Goal: Find specific page/section: Find specific page/section

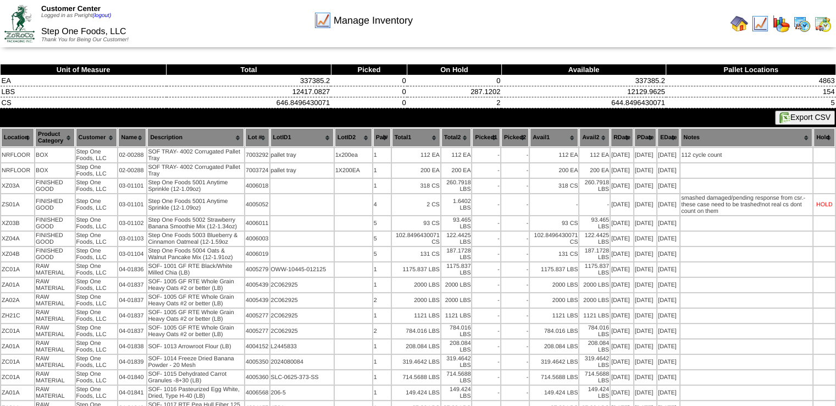
click at [741, 25] on img at bounding box center [740, 24] width 18 height 18
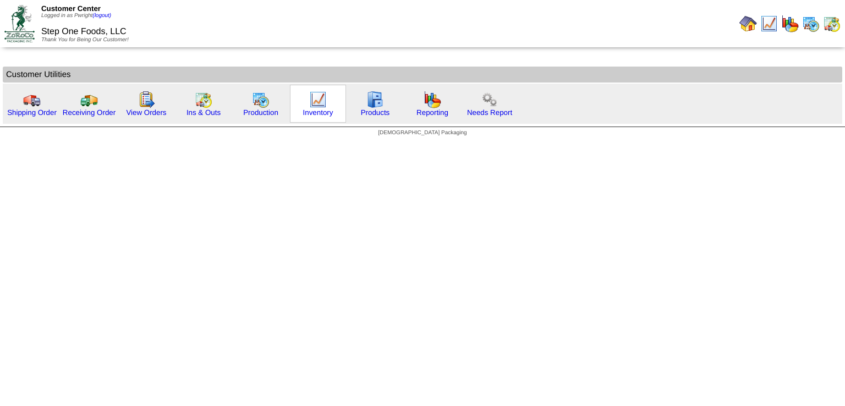
click at [310, 104] on img at bounding box center [318, 100] width 18 height 18
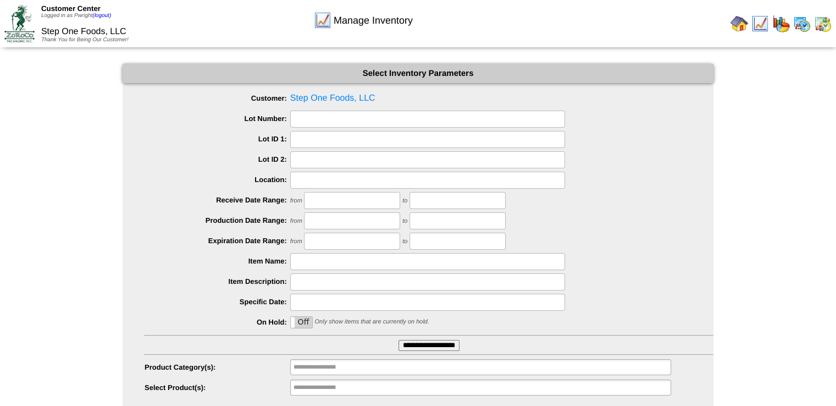
scroll to position [30, 0]
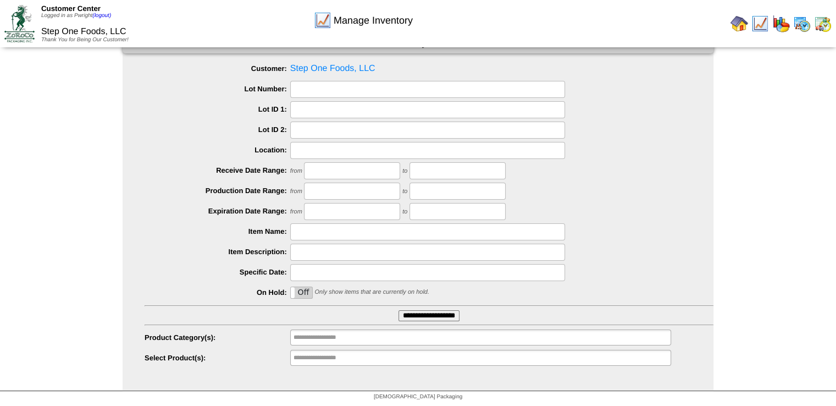
click at [420, 312] on input "**********" at bounding box center [429, 315] width 61 height 11
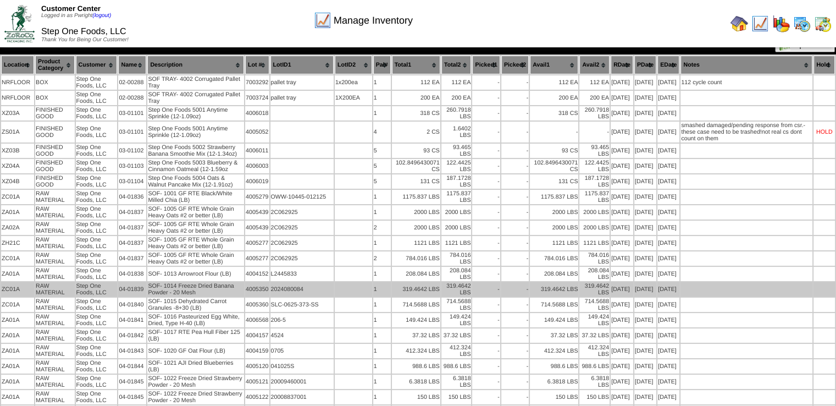
scroll to position [55, 0]
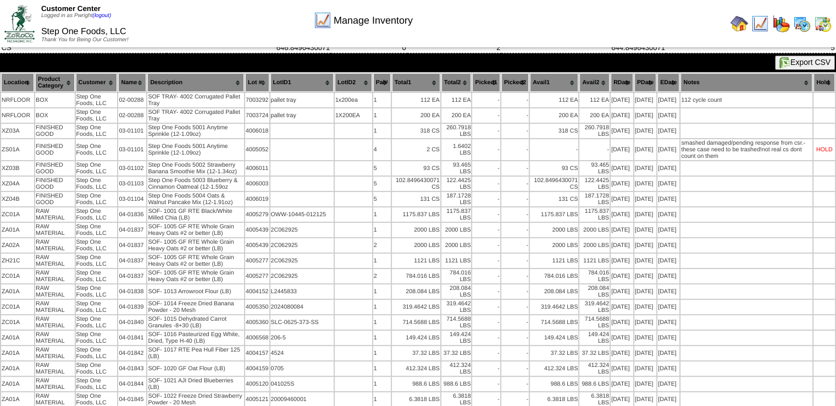
click at [736, 26] on img at bounding box center [740, 24] width 18 height 18
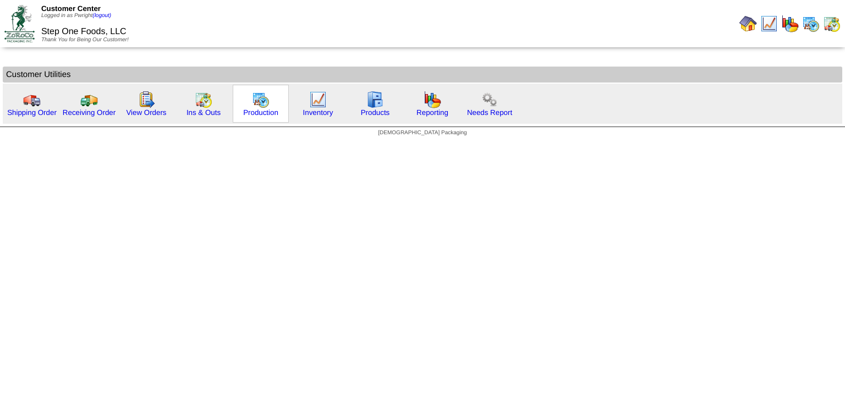
click at [255, 102] on img at bounding box center [261, 100] width 18 height 18
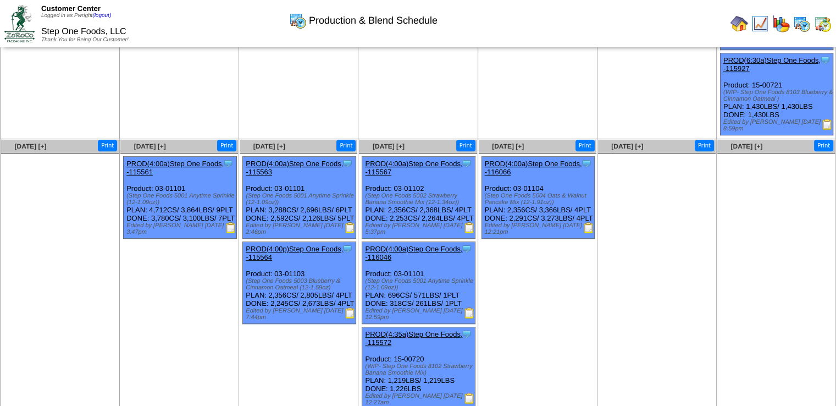
scroll to position [552, 0]
click at [313, 160] on link "PROD(4:00a)Step One Foods, -115563" at bounding box center [294, 168] width 97 height 16
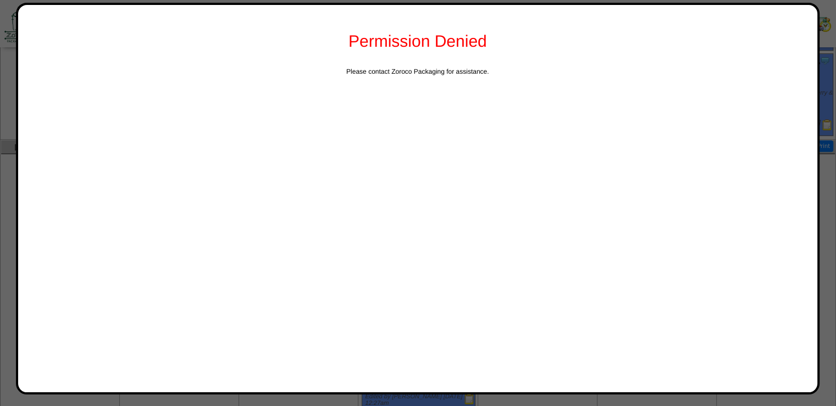
click at [0, 70] on div at bounding box center [418, 146] width 836 height 1397
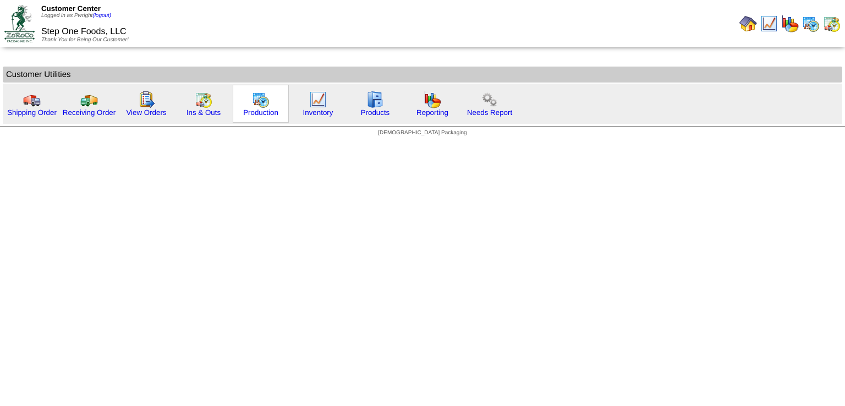
click at [256, 102] on img at bounding box center [261, 100] width 18 height 18
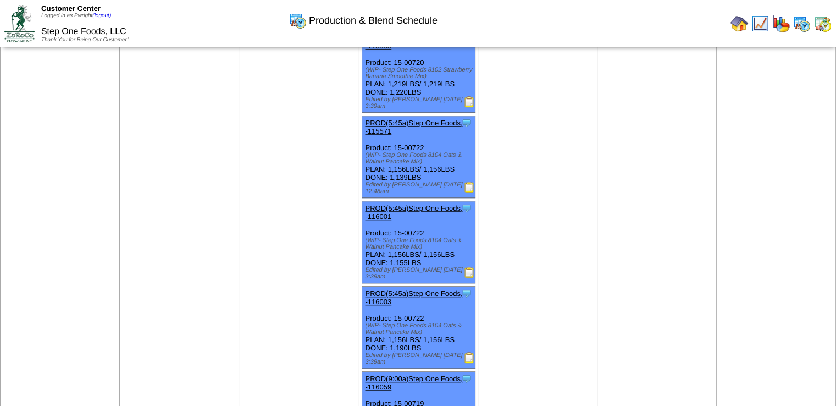
scroll to position [991, 0]
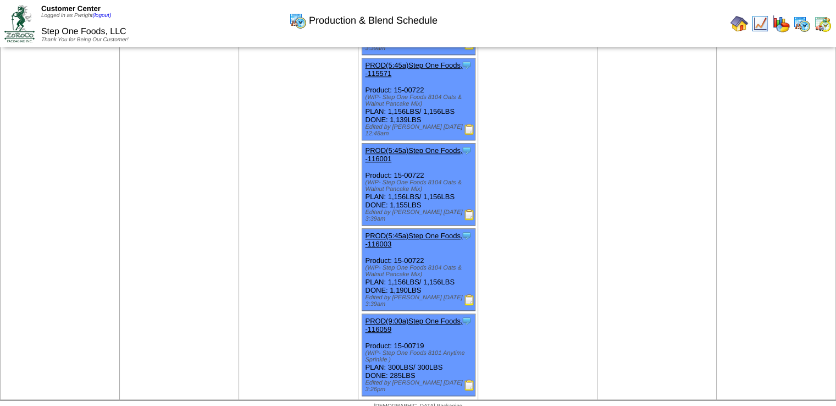
click at [416, 317] on link "PROD(9:00a)Step One Foods, -116059" at bounding box center [413, 325] width 97 height 16
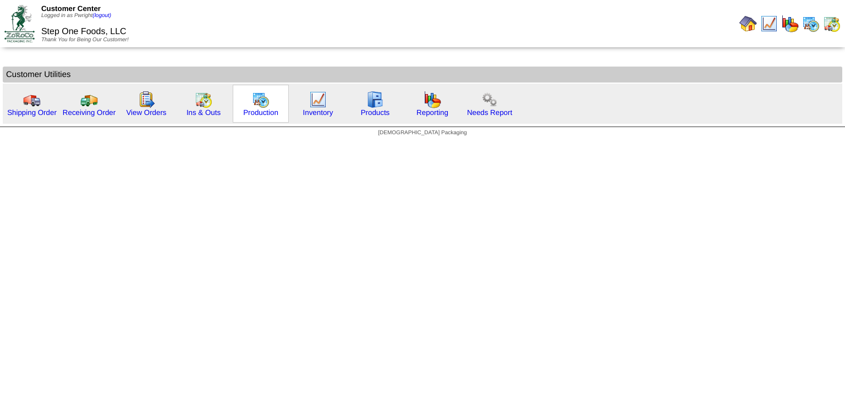
click at [247, 101] on div "Production" at bounding box center [261, 104] width 56 height 38
click at [262, 102] on img at bounding box center [261, 100] width 18 height 18
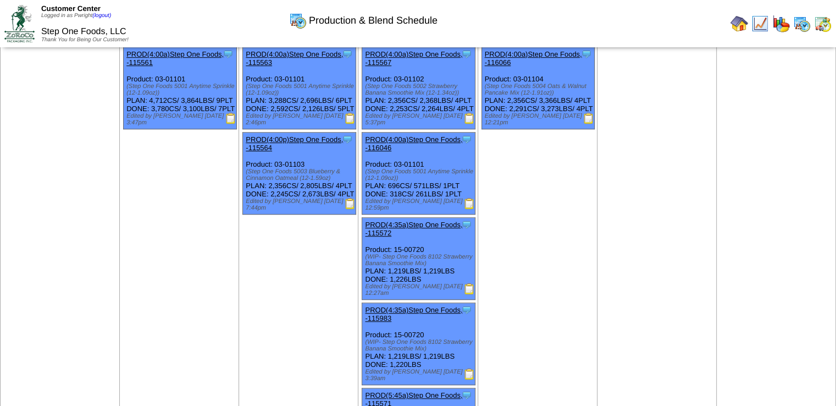
scroll to position [607, 0]
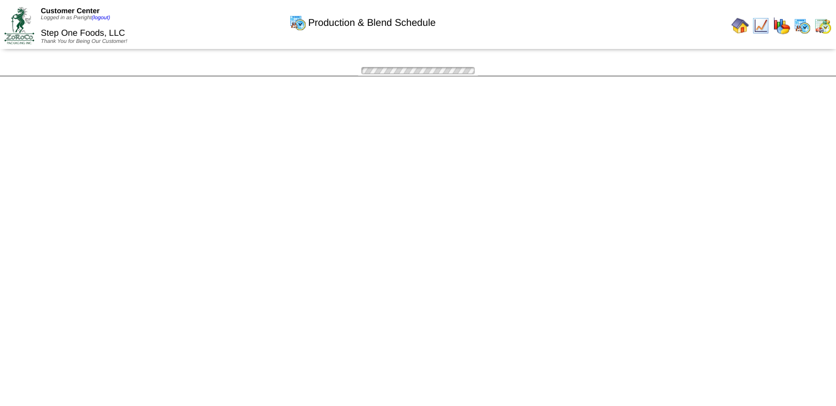
scroll to position [607, 0]
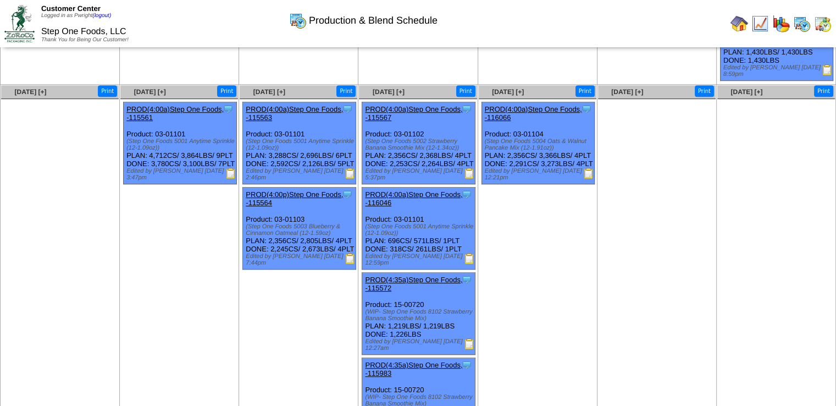
click at [738, 27] on img at bounding box center [740, 24] width 18 height 18
drag, startPoint x: 709, startPoint y: 30, endPoint x: 582, endPoint y: 24, distance: 126.6
click at [580, 24] on div "Production & Blend Schedule" at bounding box center [364, 17] width 480 height 30
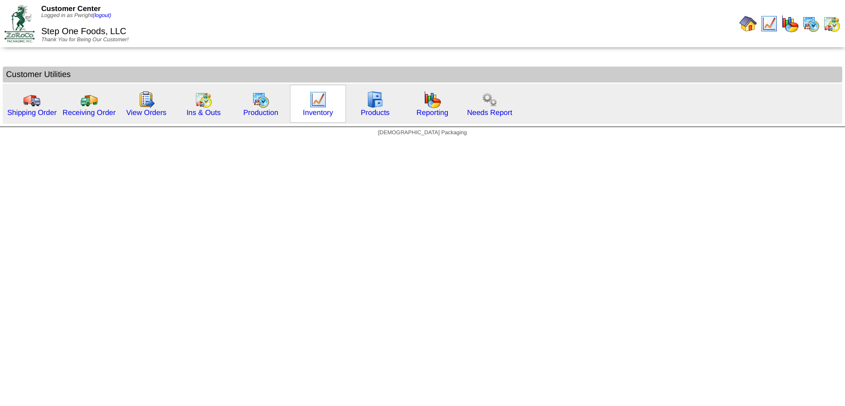
click at [309, 96] on img at bounding box center [318, 100] width 18 height 18
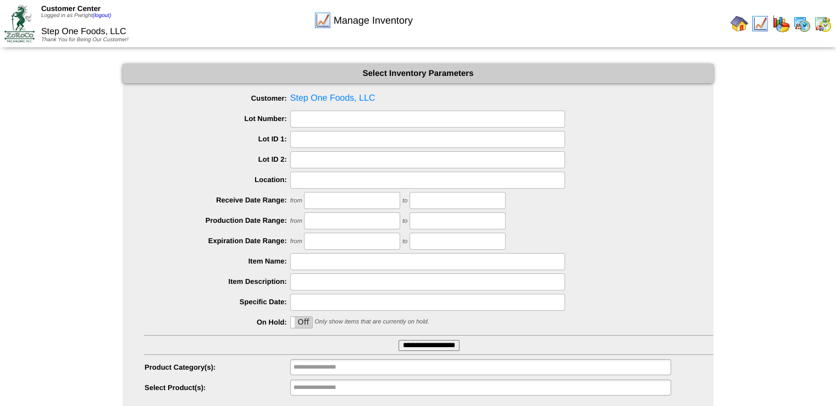
click at [431, 346] on input "**********" at bounding box center [429, 345] width 61 height 11
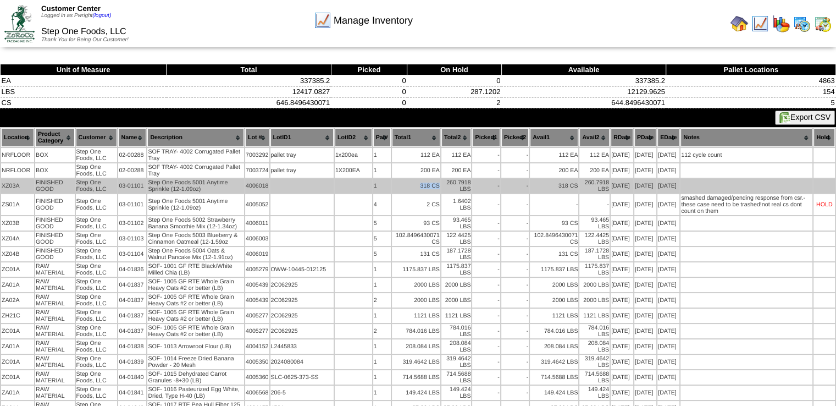
drag, startPoint x: 410, startPoint y: 180, endPoint x: 436, endPoint y: 181, distance: 25.9
click at [436, 181] on td "318 CS" at bounding box center [416, 186] width 48 height 14
